Goal: Obtain resource: Download file/media

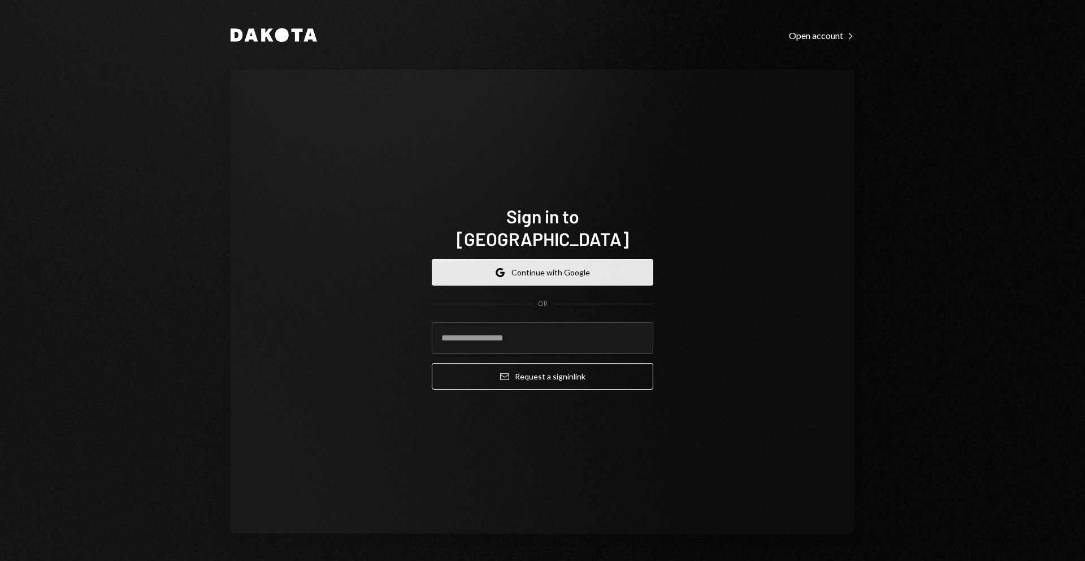
click at [621, 268] on button "Google Continue with Google" at bounding box center [543, 272] width 222 height 27
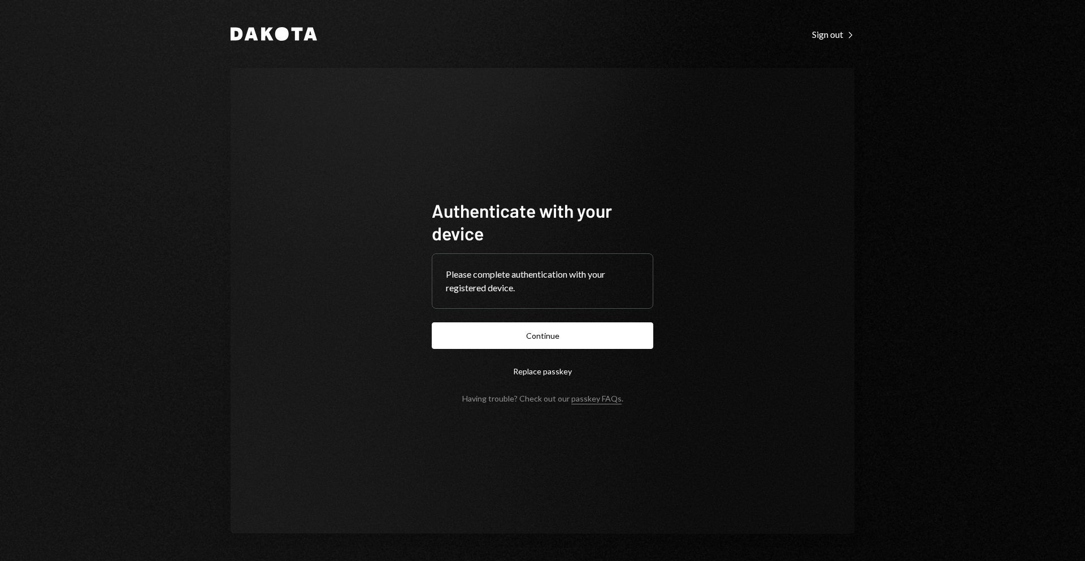
click at [578, 331] on button "Continue" at bounding box center [543, 335] width 222 height 27
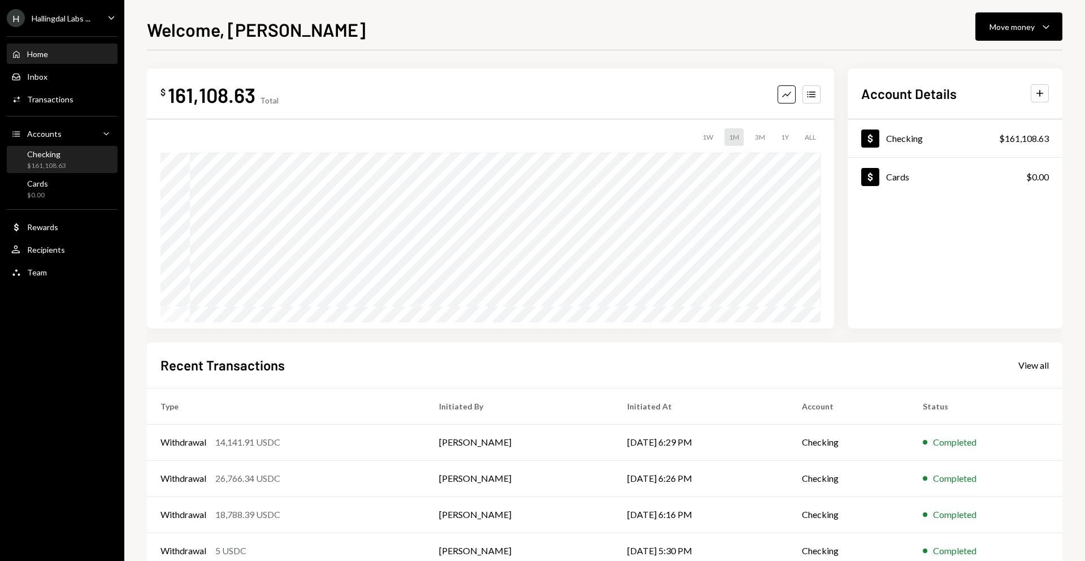
click at [59, 149] on div "Checking" at bounding box center [46, 154] width 39 height 10
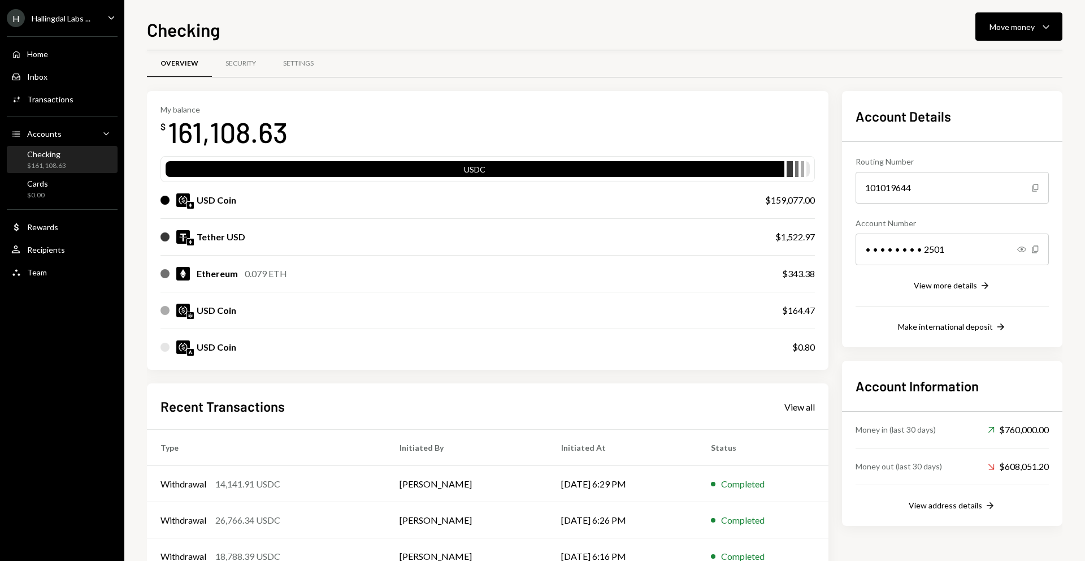
scroll to position [81, 0]
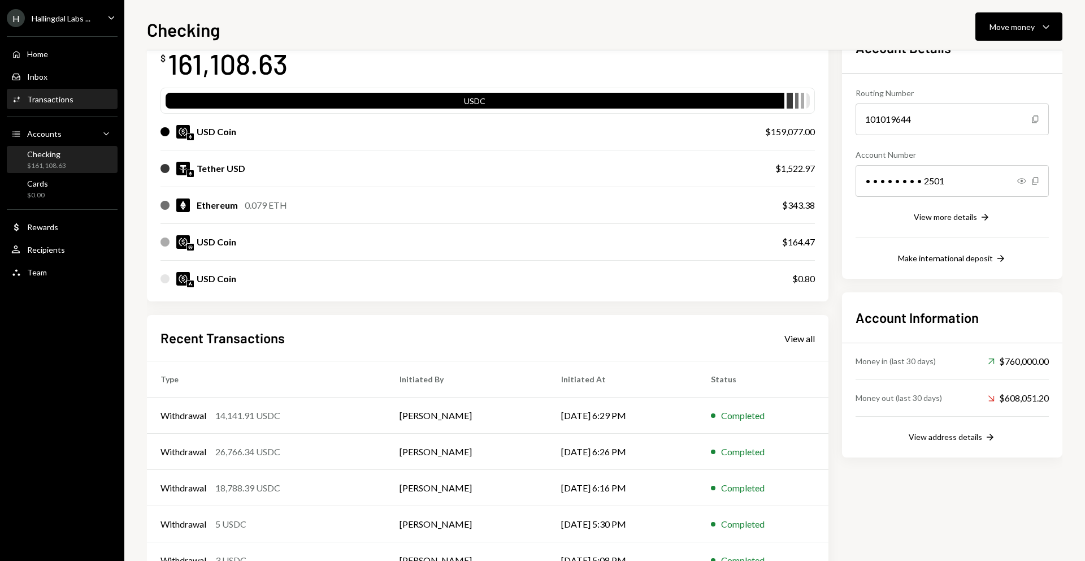
click at [66, 97] on div "Transactions" at bounding box center [50, 99] width 46 height 10
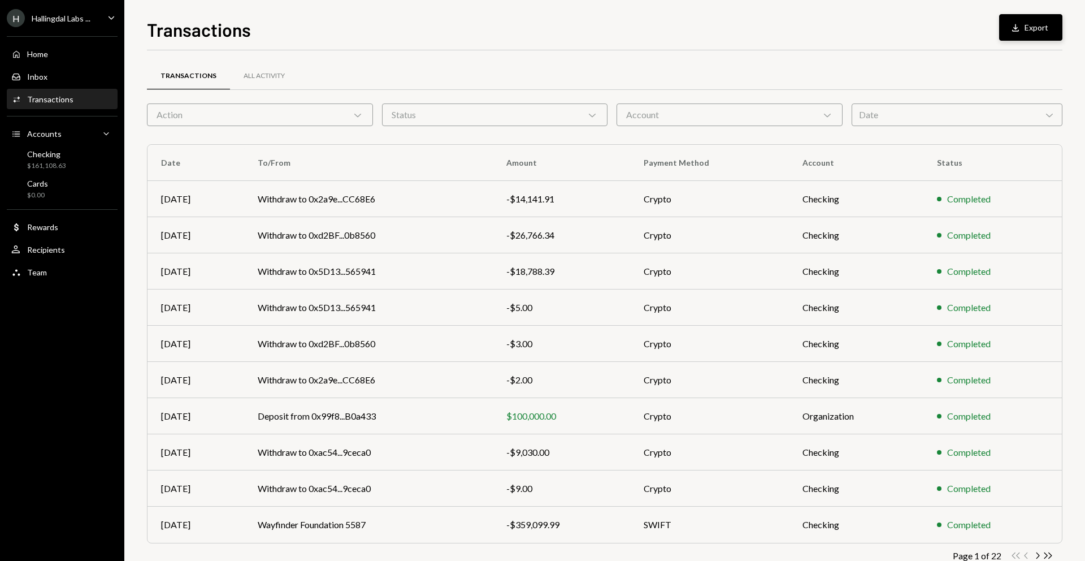
click at [1043, 29] on button "Download Export" at bounding box center [1030, 27] width 63 height 27
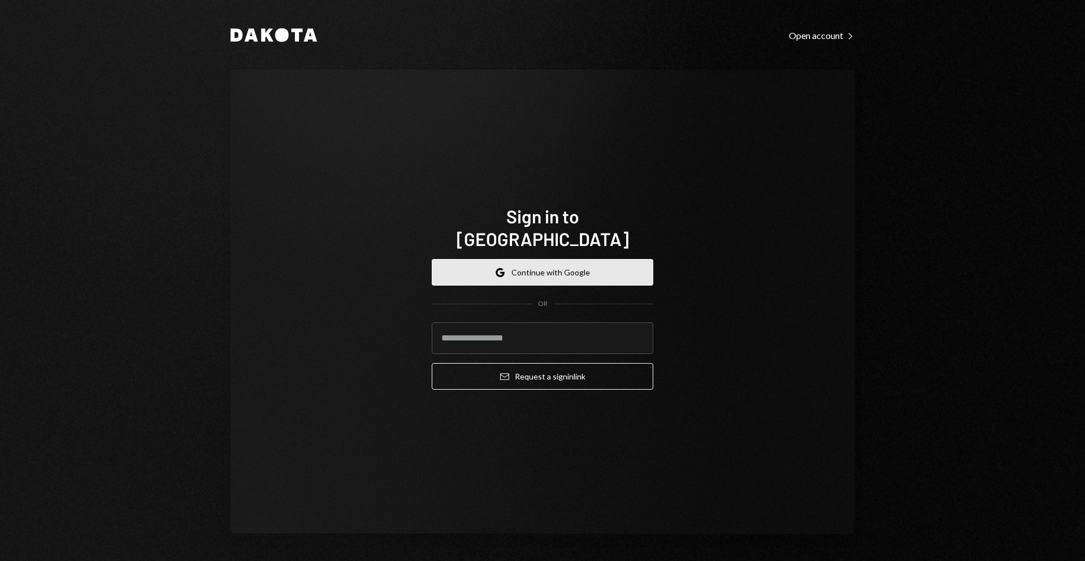
click at [567, 266] on button "Google Continue with Google" at bounding box center [543, 272] width 222 height 27
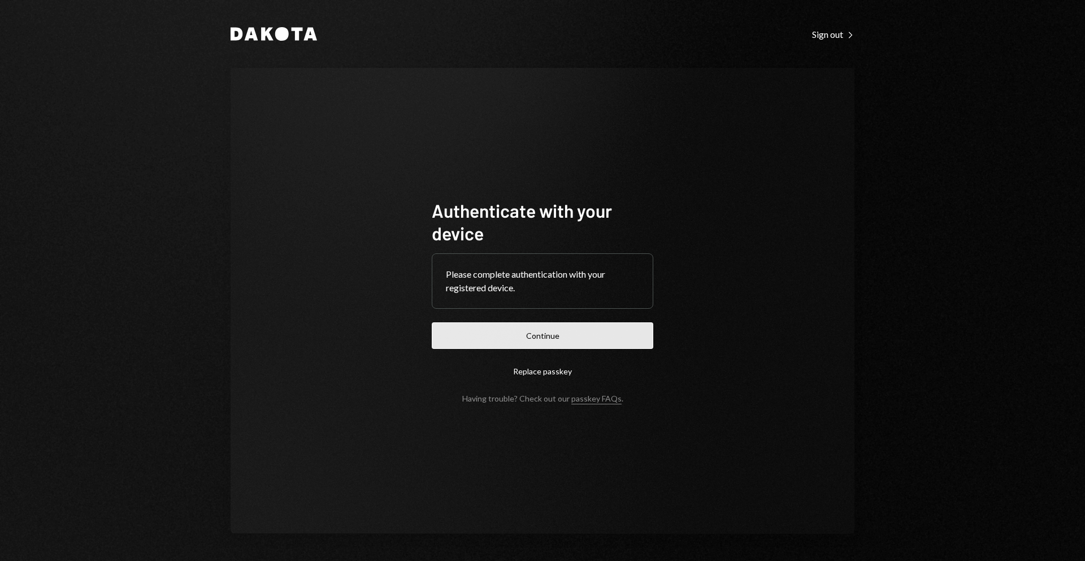
click at [581, 335] on button "Continue" at bounding box center [543, 335] width 222 height 27
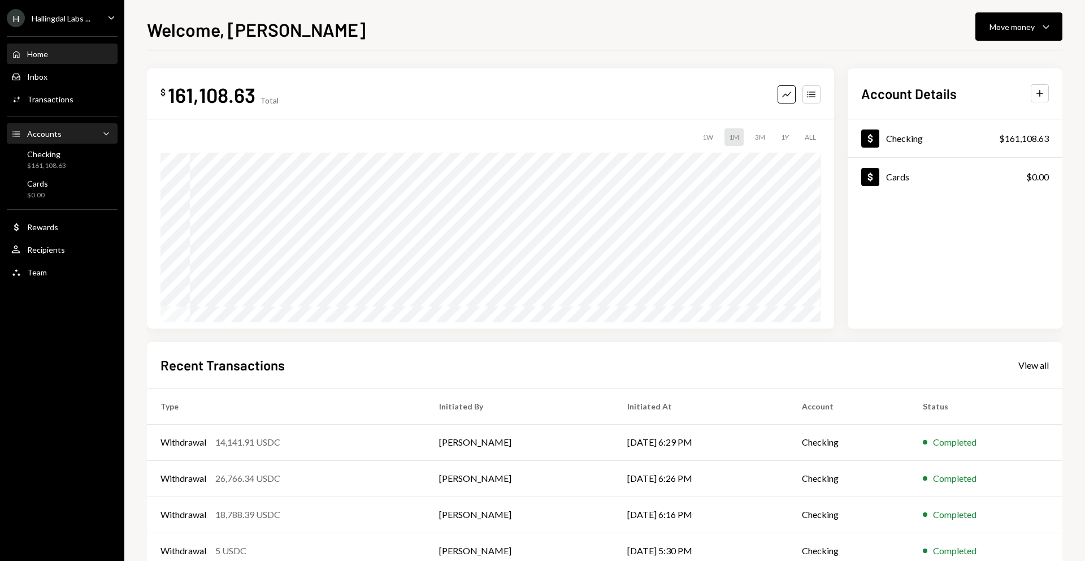
click at [53, 132] on div "Accounts" at bounding box center [44, 134] width 34 height 10
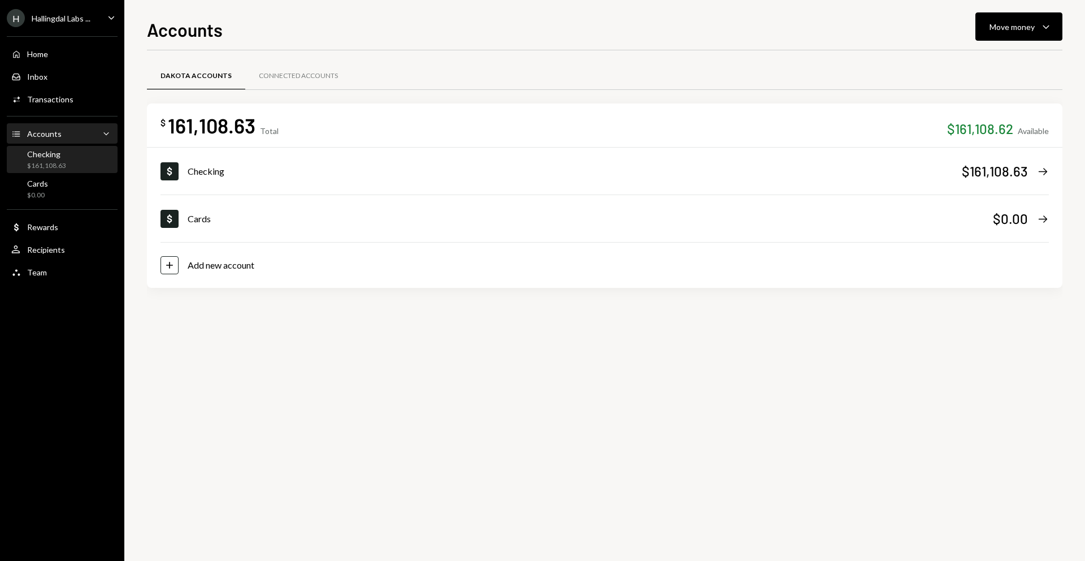
click at [59, 157] on div "Checking" at bounding box center [46, 154] width 39 height 10
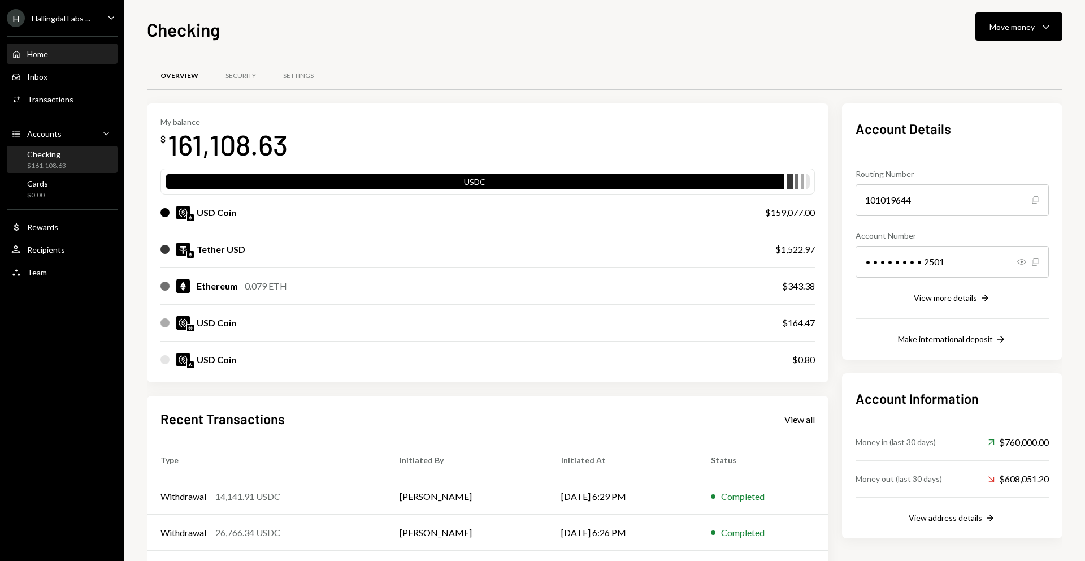
click at [48, 53] on div "Home" at bounding box center [37, 54] width 21 height 10
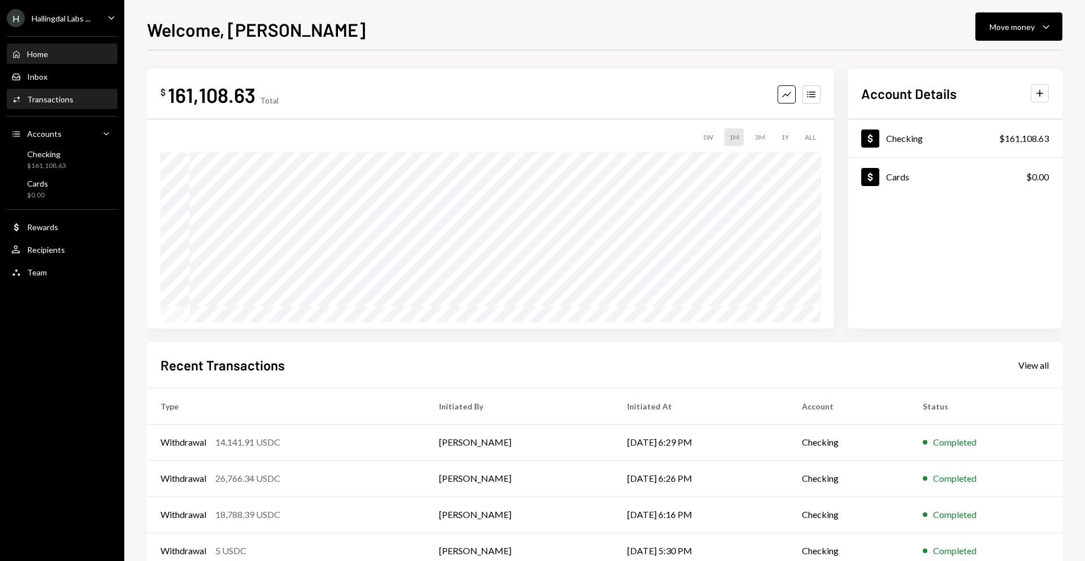
click at [72, 106] on div "Activities Transactions" at bounding box center [62, 99] width 102 height 19
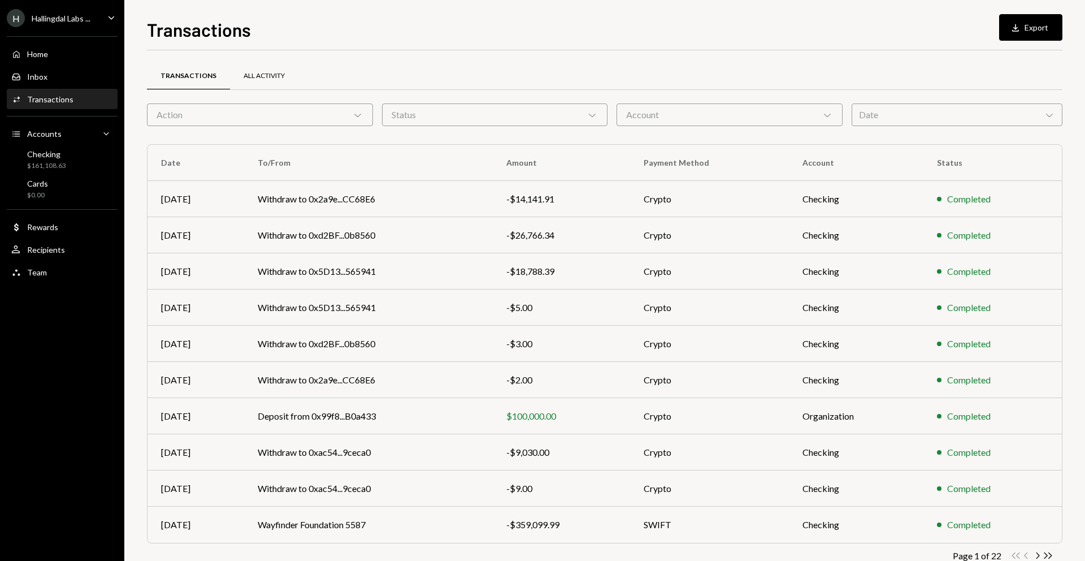
click at [246, 73] on div "All Activity" at bounding box center [264, 76] width 41 height 10
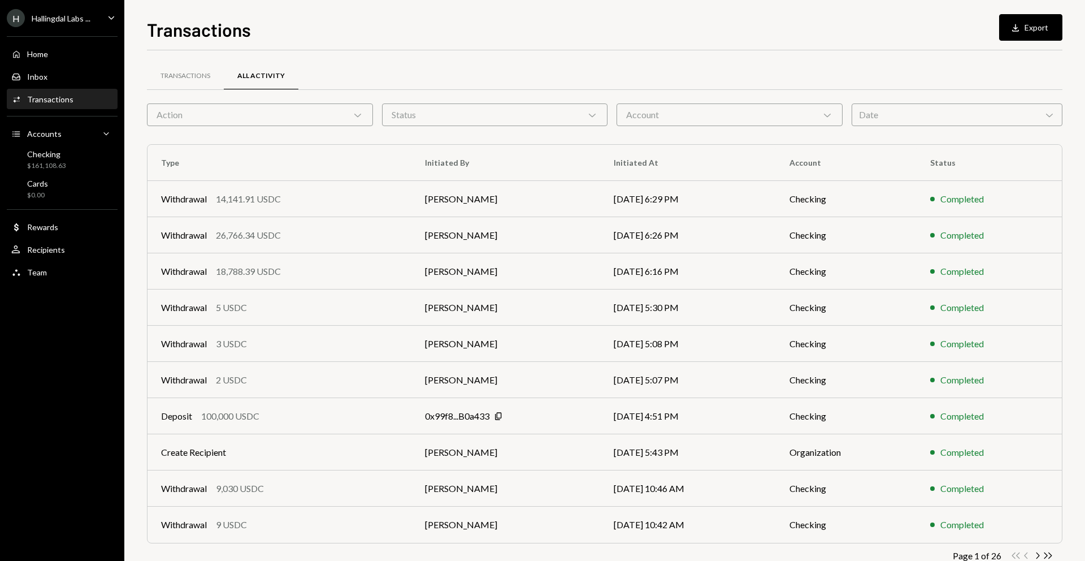
click at [73, 20] on div "Hallingdal Labs ..." at bounding box center [61, 19] width 59 height 10
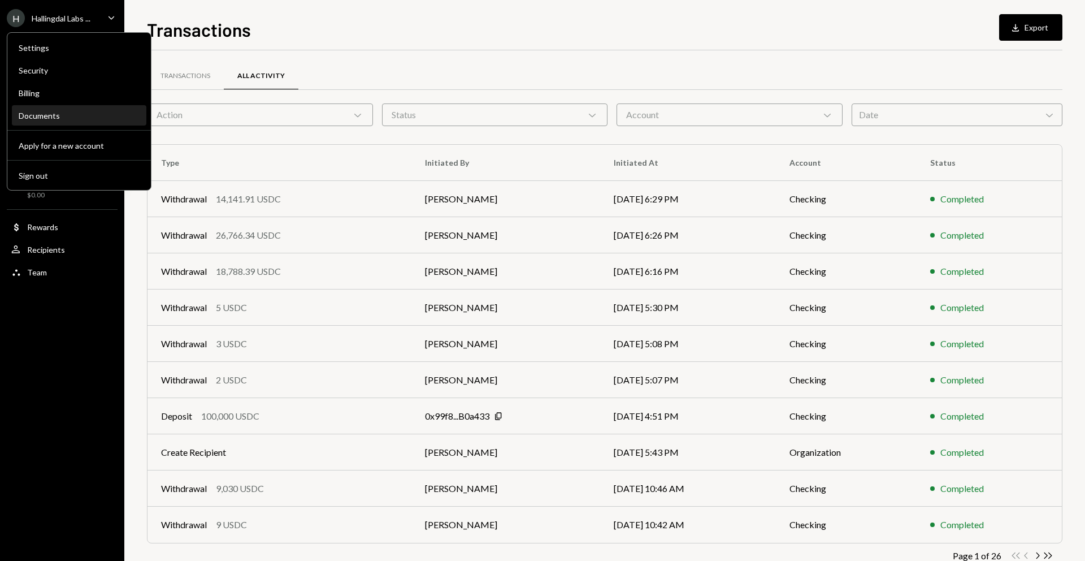
click at [67, 116] on div "Documents" at bounding box center [79, 116] width 121 height 10
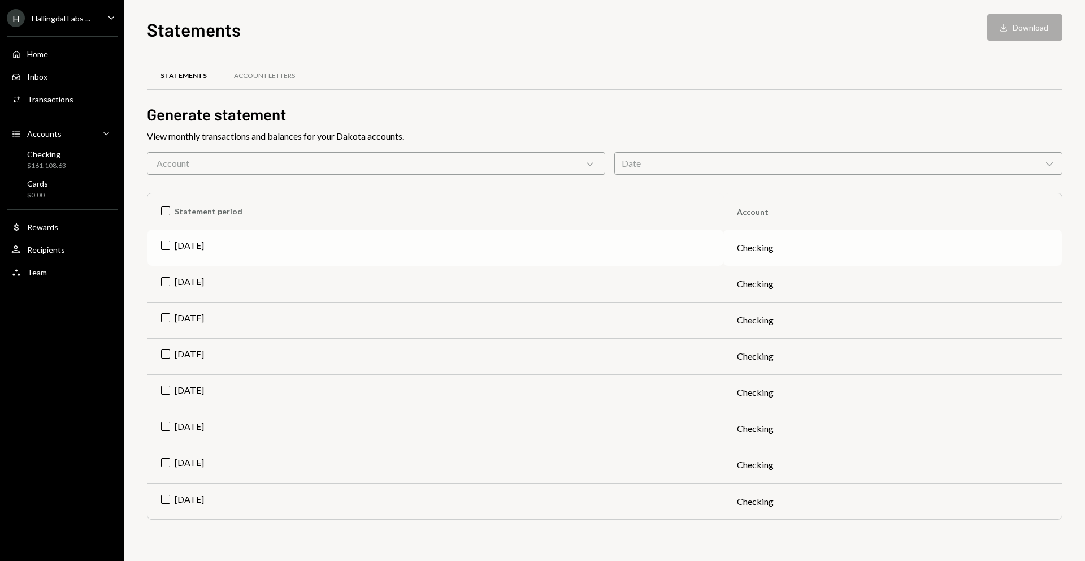
click at [278, 252] on td "[DATE]" at bounding box center [436, 247] width 576 height 36
click at [1016, 20] on button "Download Download" at bounding box center [1024, 27] width 75 height 27
